Goal: Find specific page/section: Find specific page/section

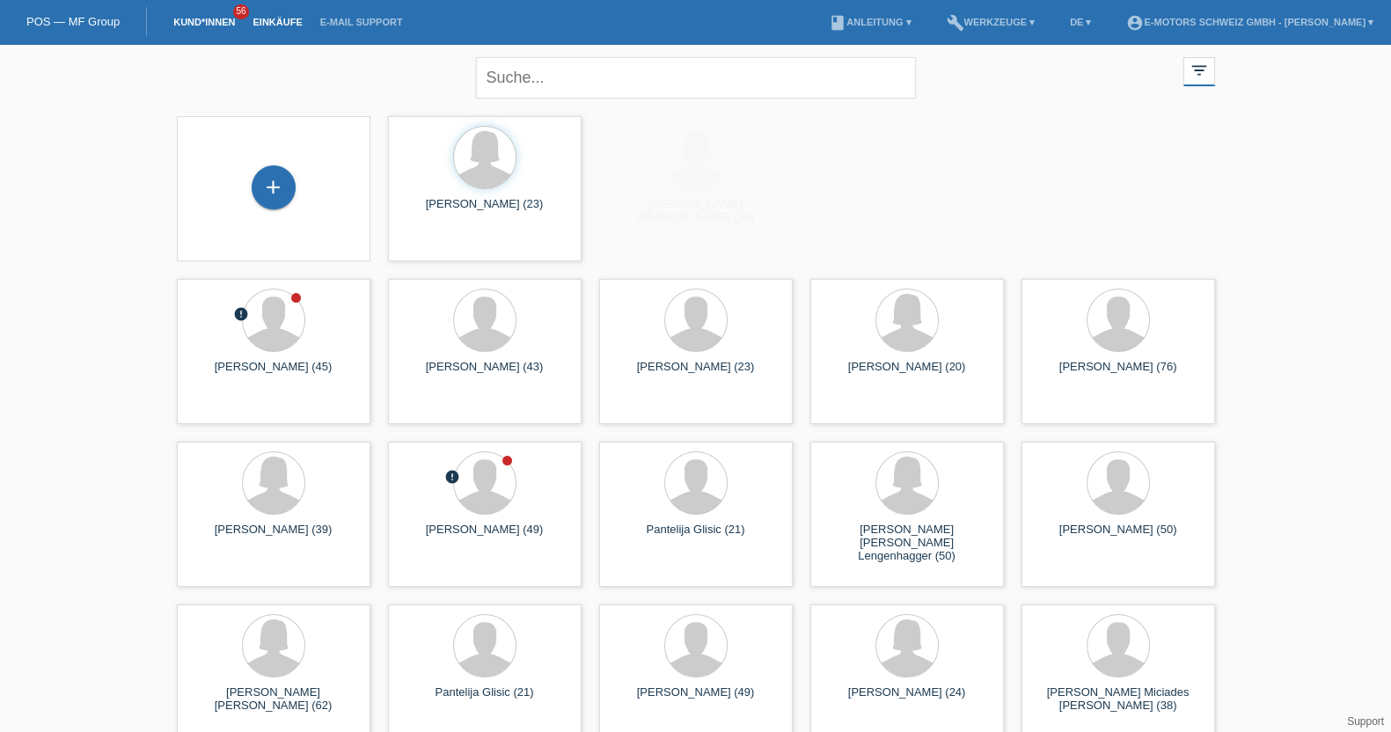
click at [268, 24] on link "Einkäufe" at bounding box center [277, 22] width 67 height 11
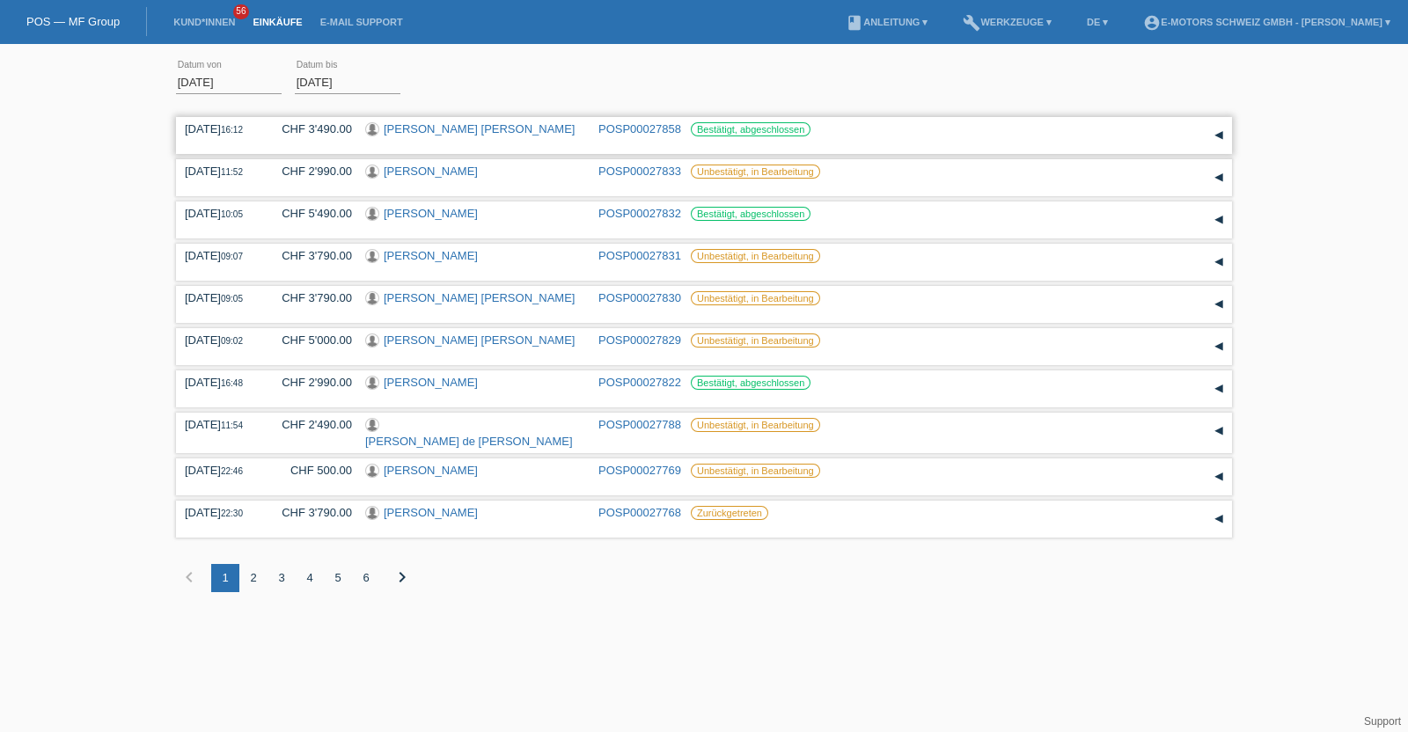
click at [413, 127] on link "Adela Mariana Barbu" at bounding box center [479, 128] width 191 height 13
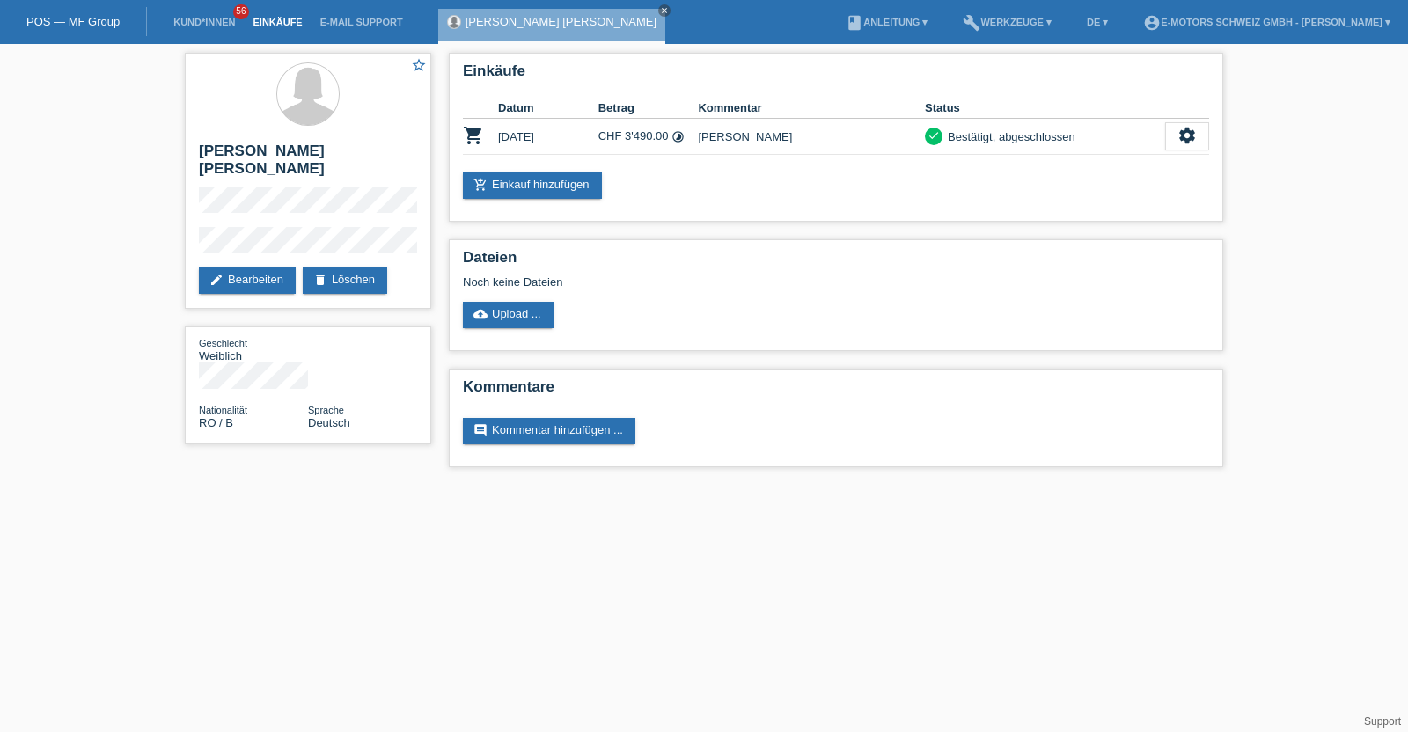
click at [281, 22] on link "Einkäufe" at bounding box center [277, 22] width 67 height 11
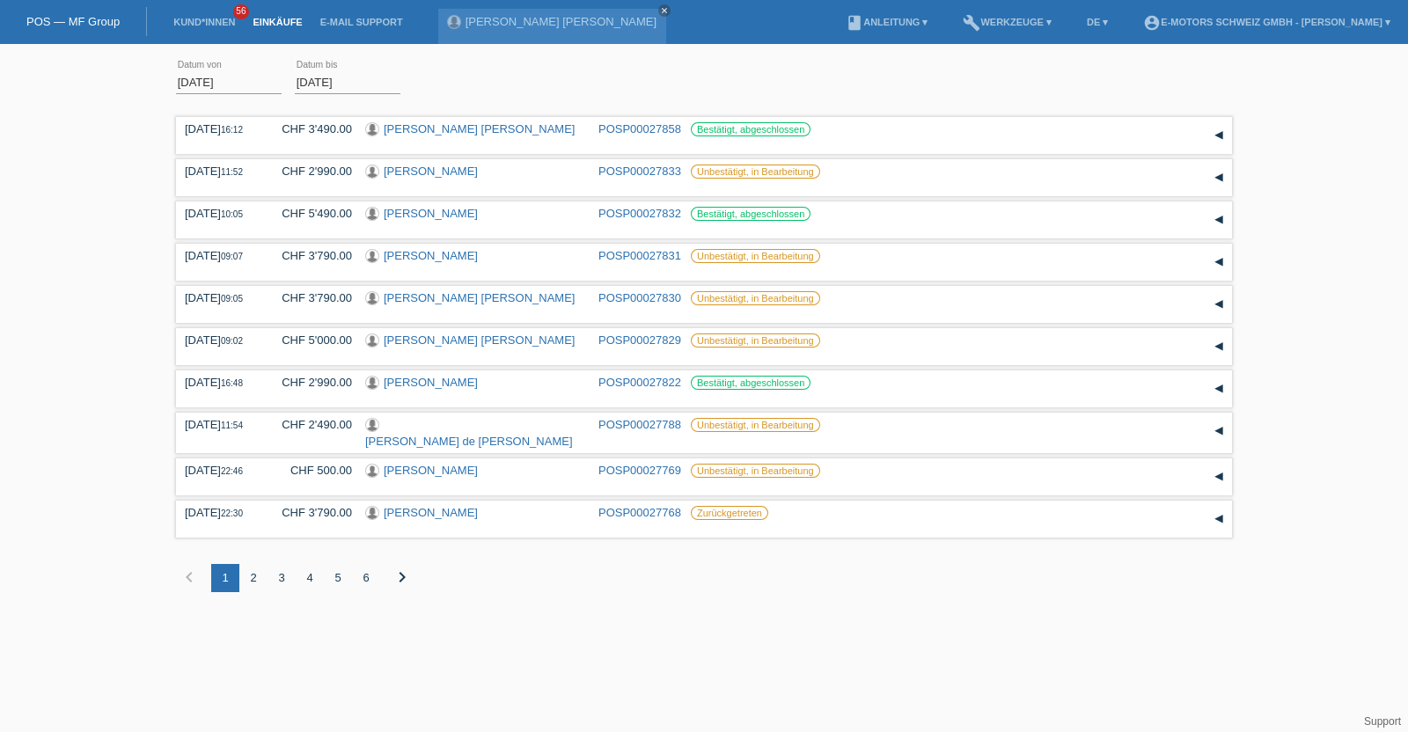
click at [254, 574] on div "2" at bounding box center [253, 578] width 28 height 28
click at [1142, 619] on html "POS — MF Group Kund*innen 56 Einkäufe E-Mail Support [PERSON_NAME] [PERSON_NAME…" at bounding box center [704, 309] width 1408 height 619
